Goal: Communication & Community: Ask a question

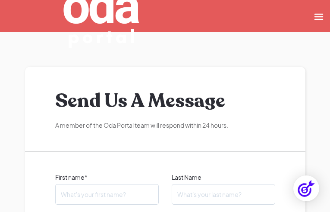
type input "ikYQyLBoIZvq"
type input "PLOeQZQeO"
type input "NzxBtUvREL"
type input "ktzTLUMjc"
type input "[EMAIL_ADDRESS][DOMAIN_NAME]"
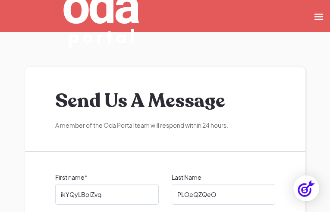
checkbox input "false"
checkbox input "true"
checkbox input "false"
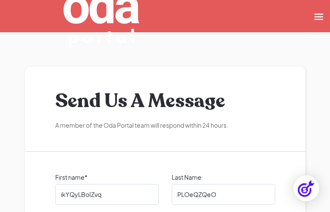
checkbox input "false"
checkbox input "true"
